Goal: Task Accomplishment & Management: Manage account settings

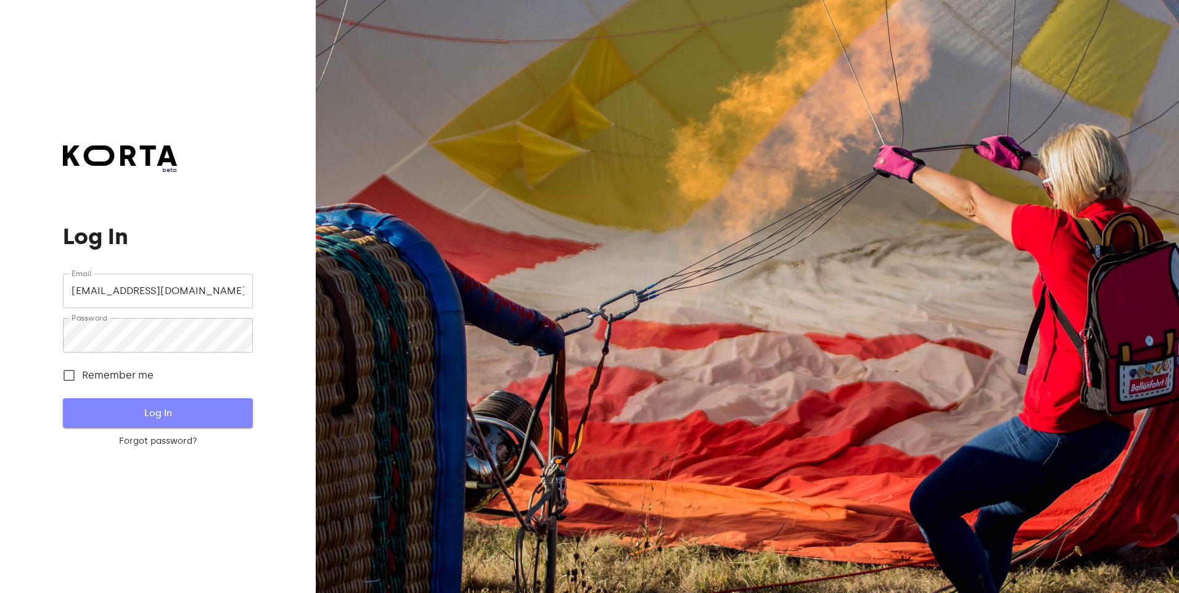
click at [153, 400] on button "Log In" at bounding box center [157, 413] width 189 height 30
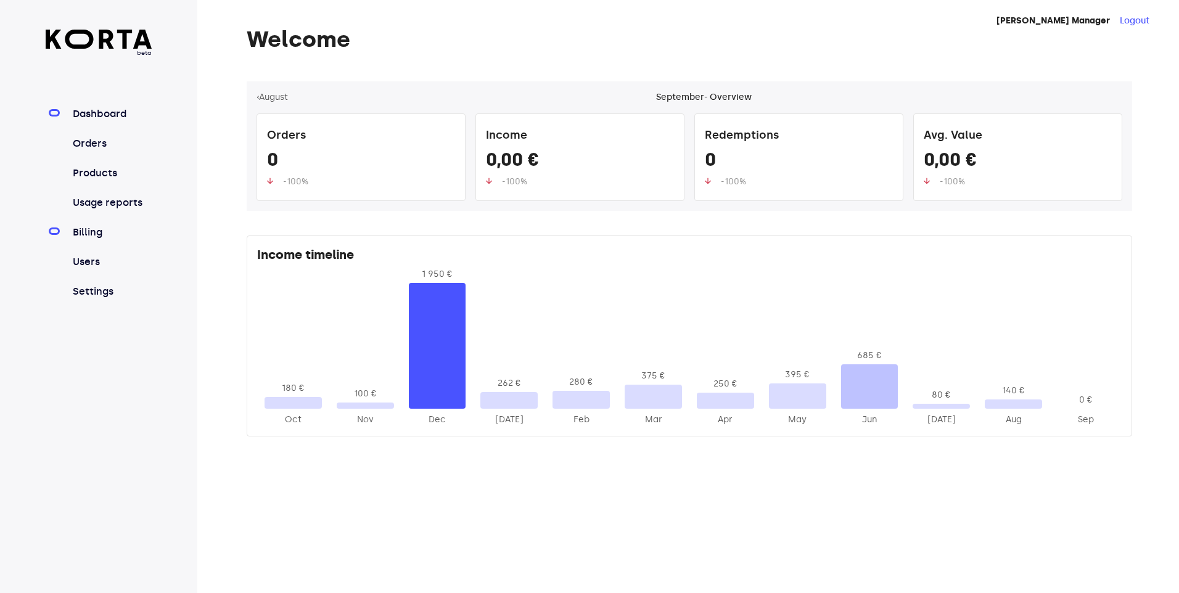
click at [100, 229] on link "Billing" at bounding box center [111, 232] width 82 height 15
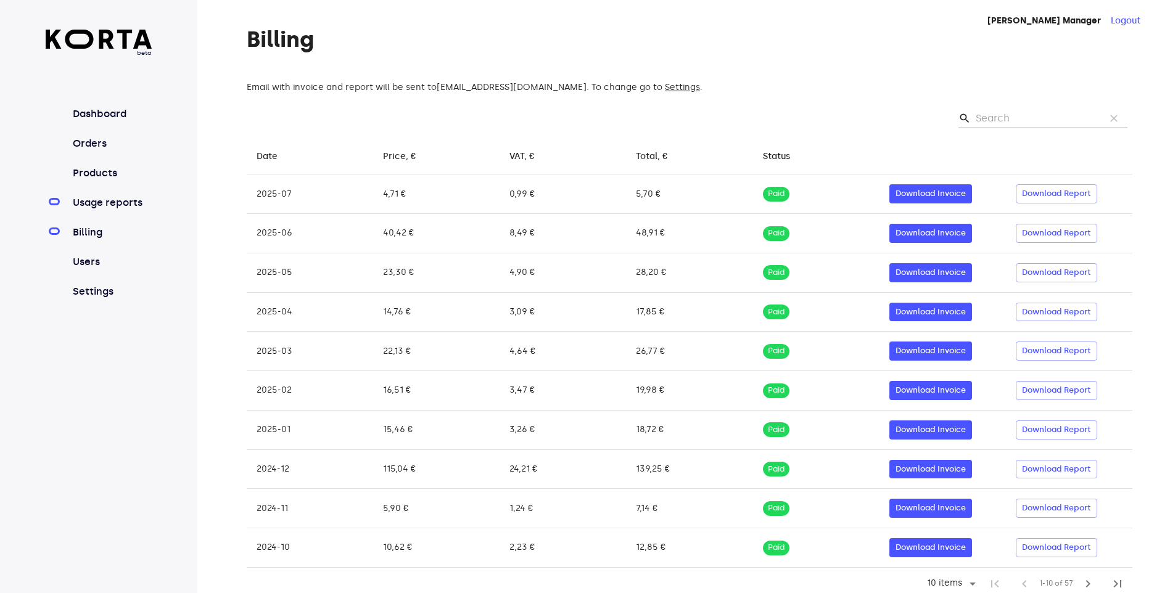
click at [115, 202] on link "Usage reports" at bounding box center [111, 202] width 82 height 15
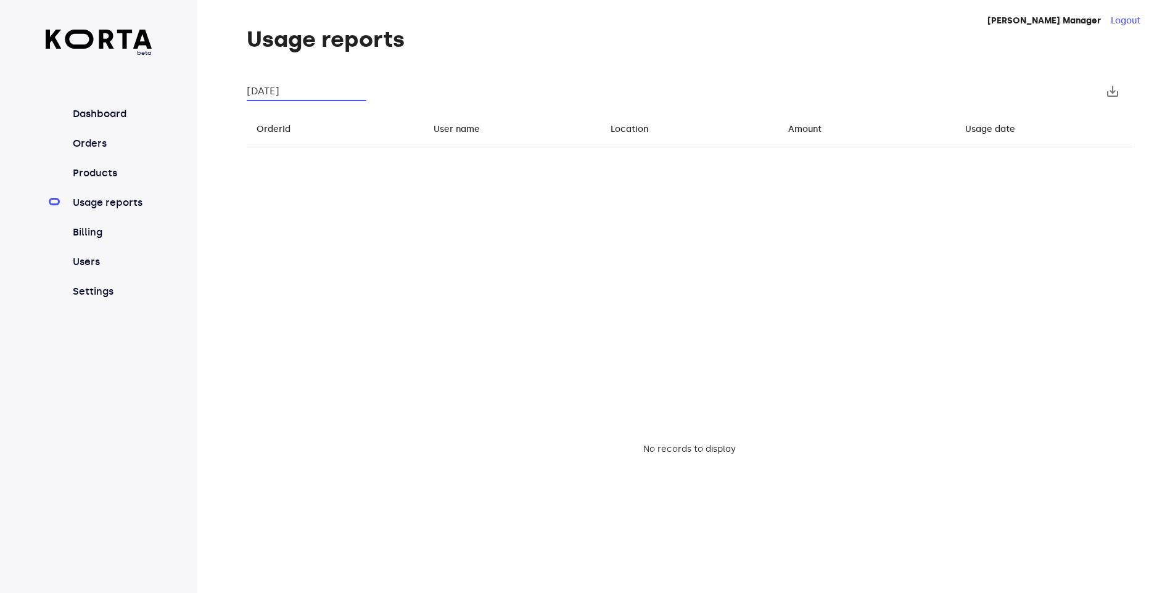
click at [297, 92] on input "[DATE]" at bounding box center [307, 91] width 120 height 20
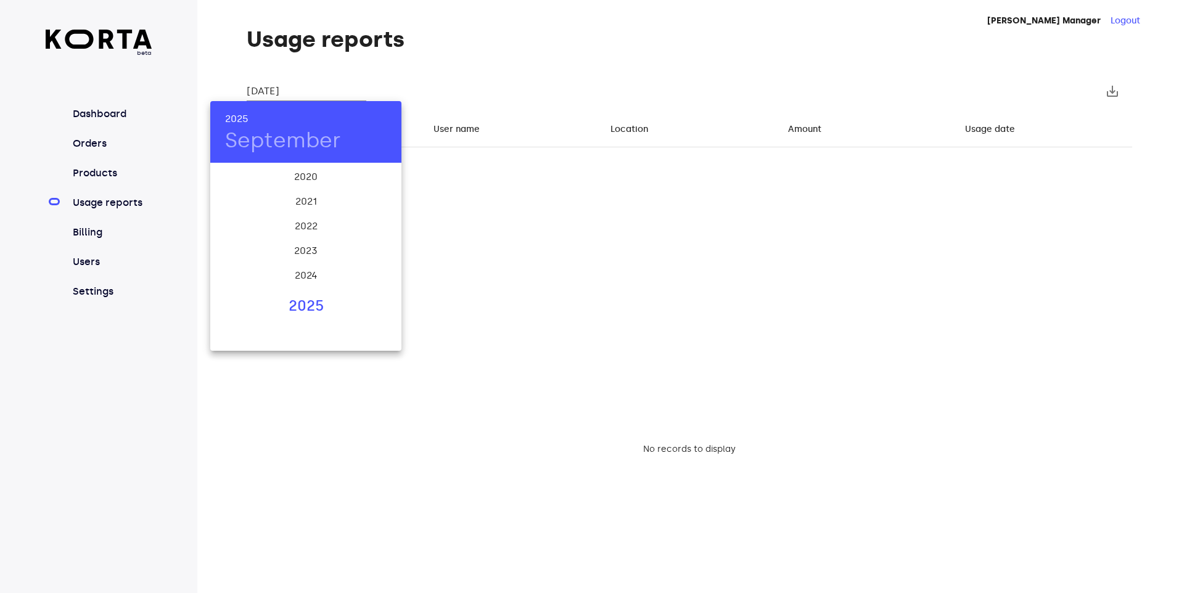
click at [305, 301] on div "2025" at bounding box center [305, 306] width 191 height 25
click at [305, 271] on div "Aug" at bounding box center [306, 280] width 64 height 46
type input "[DATE]"
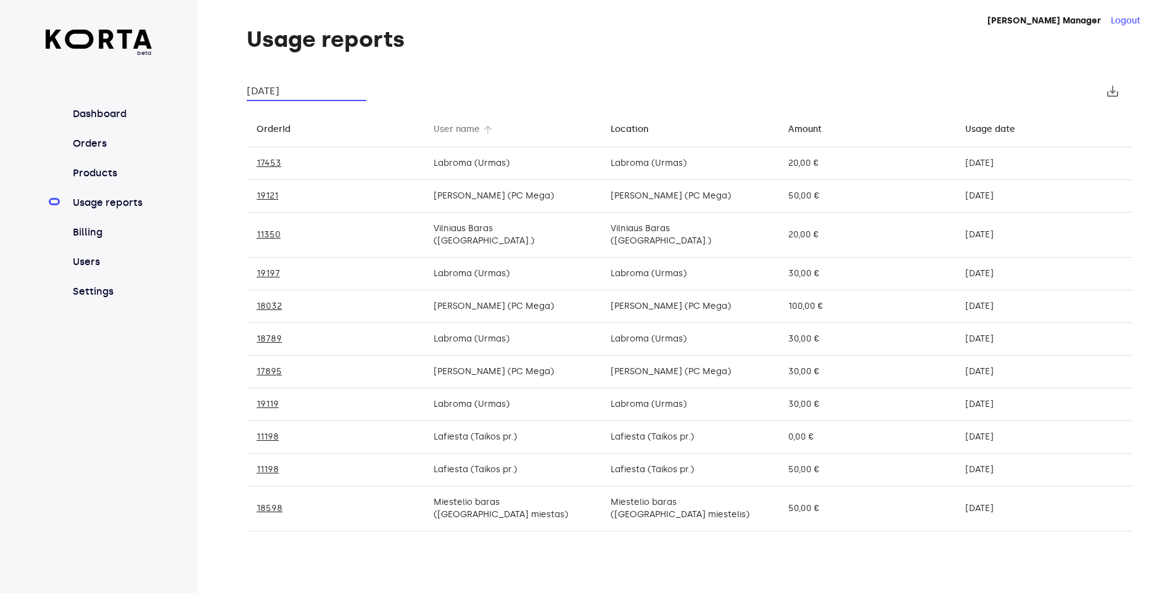
click at [450, 129] on div "User name" at bounding box center [456, 129] width 46 height 15
